Goal: Task Accomplishment & Management: Use online tool/utility

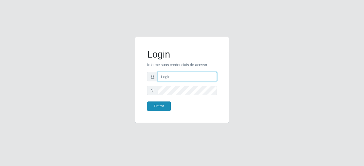
type input "mariabemais@B8"
click at [158, 107] on button "Entrar" at bounding box center [159, 105] width 24 height 9
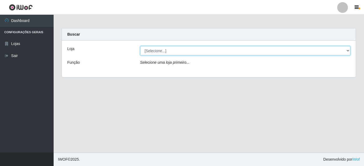
click at [160, 53] on select "[Selecione...] Bemais Supermercados - B8 [PERSON_NAME]" at bounding box center [245, 50] width 210 height 9
select select "413"
click at [140, 46] on select "[Selecione...] Bemais Supermercados - B8 [PERSON_NAME]" at bounding box center [245, 50] width 210 height 9
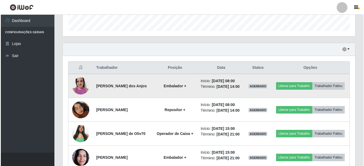
scroll to position [206, 0]
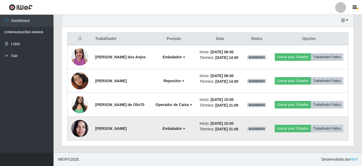
click at [81, 129] on img at bounding box center [79, 128] width 17 height 23
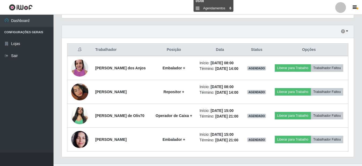
scroll to position [179, 0]
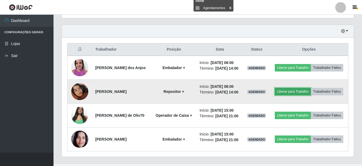
click at [310, 92] on button "Liberar para Trabalho" at bounding box center [293, 91] width 36 height 7
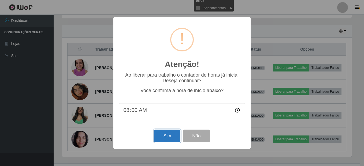
click at [168, 139] on button "Sim" at bounding box center [167, 136] width 26 height 13
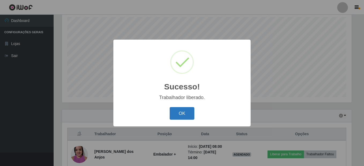
click at [184, 112] on button "OK" at bounding box center [182, 113] width 25 height 13
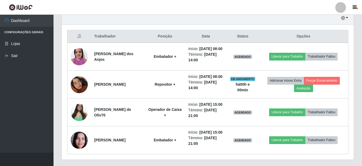
scroll to position [201, 0]
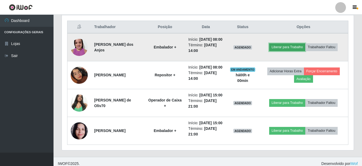
click at [289, 50] on button "Liberar para Trabalho" at bounding box center [287, 46] width 36 height 7
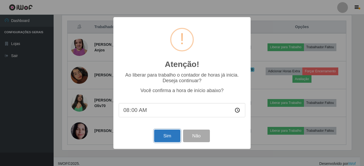
click at [165, 134] on button "Sim" at bounding box center [167, 136] width 26 height 13
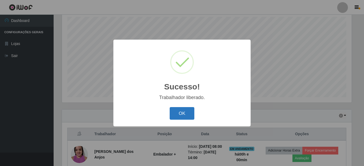
click at [191, 115] on button "OK" at bounding box center [182, 113] width 25 height 13
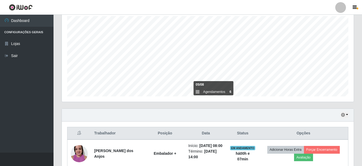
scroll to position [94, 0]
